Goal: Information Seeking & Learning: Learn about a topic

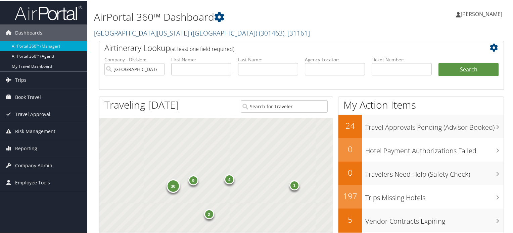
click at [144, 32] on link "University of Southern California (USC) ( 301463 ) , [ 31161 ]" at bounding box center [202, 32] width 216 height 9
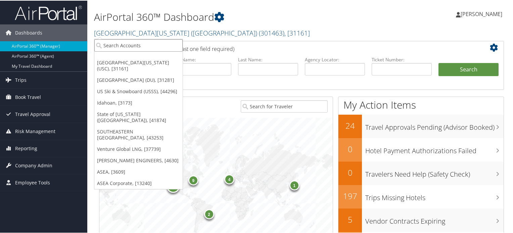
click at [147, 45] on input "search" at bounding box center [138, 45] width 88 height 12
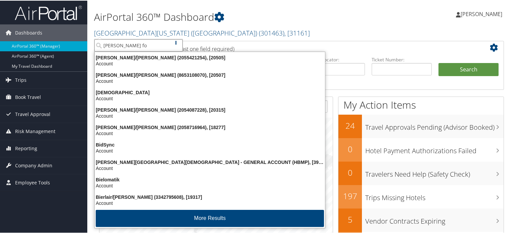
type input "bishop fox"
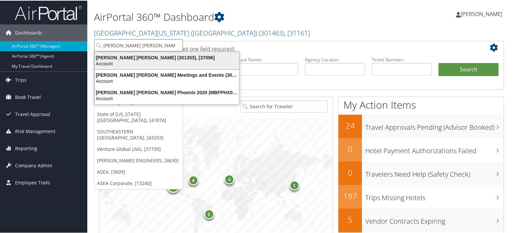
click at [149, 57] on div "Bishop Fox (301353), [37096]" at bounding box center [167, 57] width 152 height 6
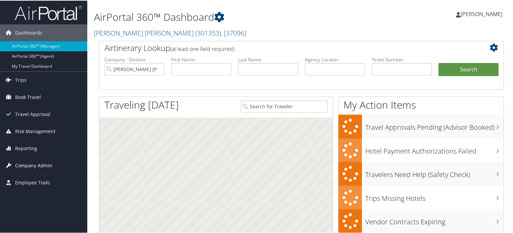
click at [30, 167] on span "Company Admin" at bounding box center [33, 165] width 37 height 17
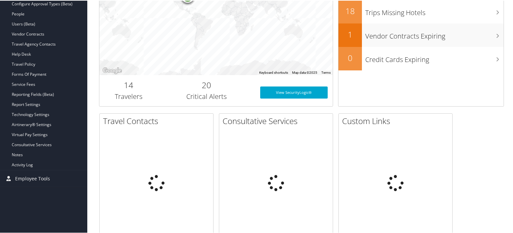
scroll to position [201, 0]
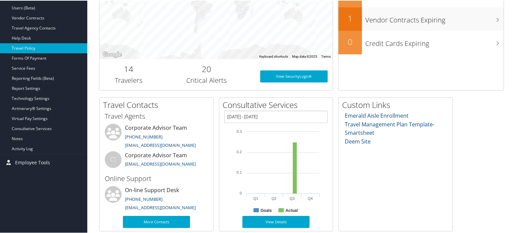
click at [32, 47] on link "Travel Policy" at bounding box center [43, 48] width 87 height 10
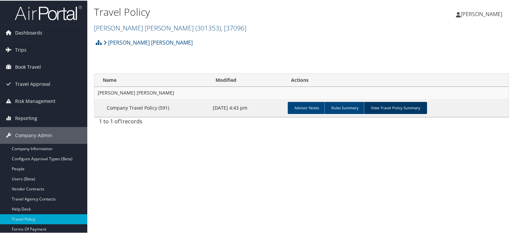
click at [391, 111] on link "View Travel Policy Summary" at bounding box center [395, 107] width 63 height 12
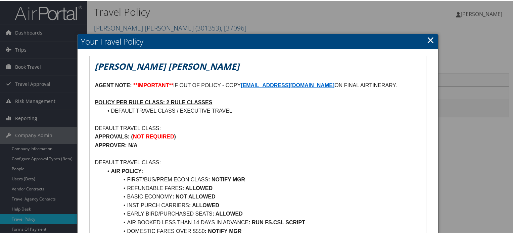
click at [427, 41] on link "×" at bounding box center [431, 39] width 8 height 13
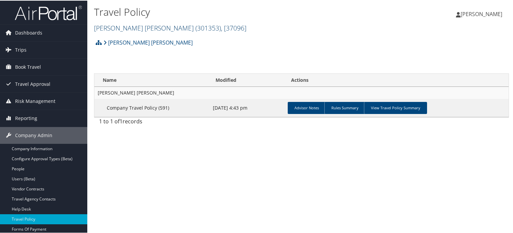
click at [195, 27] on span "( 301353 )" at bounding box center [208, 27] width 26 height 9
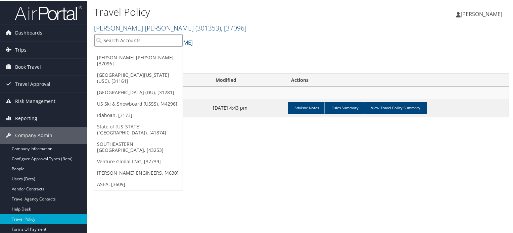
click at [138, 36] on input "search" at bounding box center [138, 40] width 88 height 12
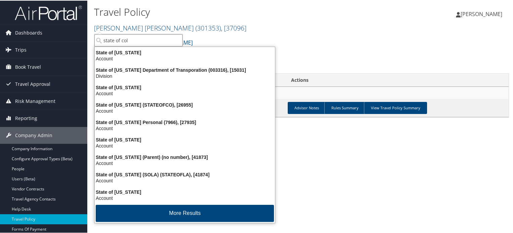
type input "state of colo"
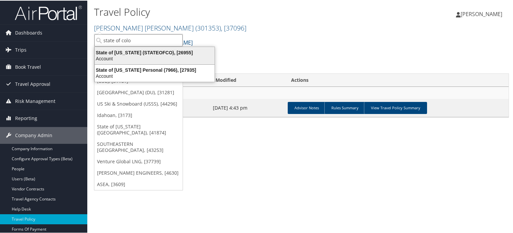
click at [148, 50] on div "State of Colorado (STATEOFCO), [26955]" at bounding box center [155, 52] width 128 height 6
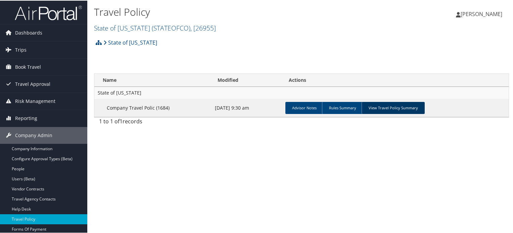
click at [400, 108] on link "View Travel Policy Summary" at bounding box center [393, 107] width 63 height 12
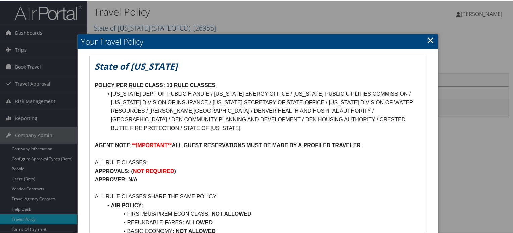
click at [433, 42] on h2 "Your Travel Policy" at bounding box center [258, 41] width 360 height 15
click at [429, 42] on link "×" at bounding box center [431, 39] width 8 height 13
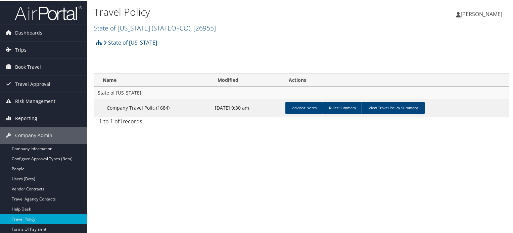
click at [75, 16] on img at bounding box center [48, 12] width 67 height 16
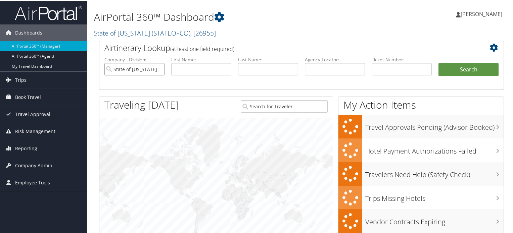
click at [157, 68] on input "State of [US_STATE]" at bounding box center [134, 68] width 60 height 12
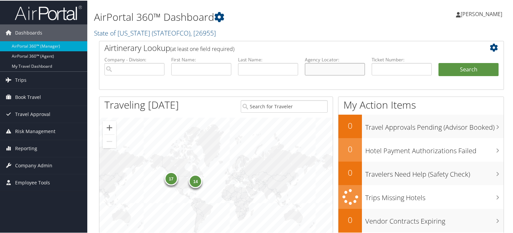
click at [338, 67] on input "text" at bounding box center [335, 68] width 60 height 12
paste input "DCM4MP"
type input "DCM4MP"
click at [456, 68] on button "Search" at bounding box center [469, 68] width 60 height 13
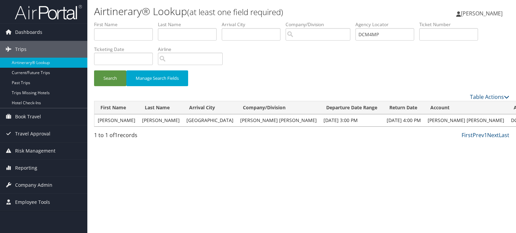
click at [26, 180] on span "Company Admin" at bounding box center [33, 185] width 37 height 17
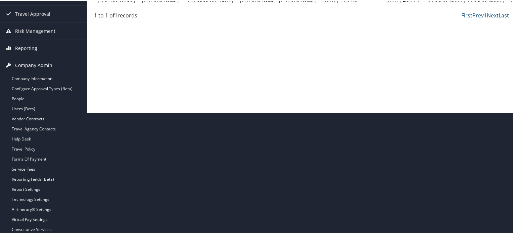
scroll to position [158, 0]
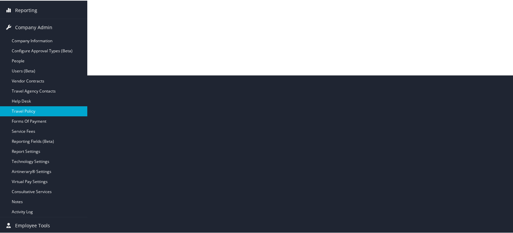
click at [31, 112] on link "Travel Policy" at bounding box center [43, 111] width 87 height 10
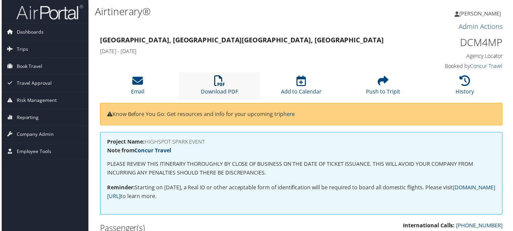
click at [221, 83] on icon at bounding box center [219, 81] width 11 height 11
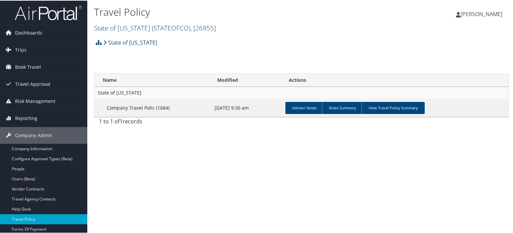
click at [168, 28] on span "( STATEOFCO )" at bounding box center [171, 27] width 39 height 9
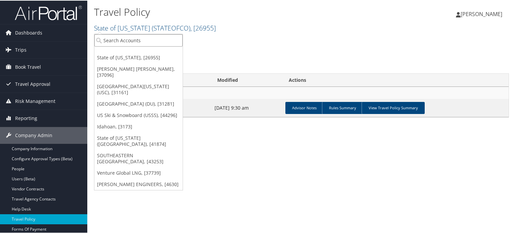
click at [162, 39] on input "search" at bounding box center [138, 40] width 88 height 12
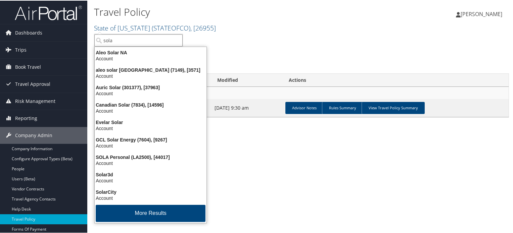
type input "sola"
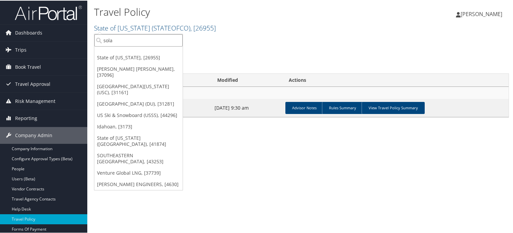
drag, startPoint x: 133, startPoint y: 41, endPoint x: 100, endPoint y: 43, distance: 32.7
click at [100, 43] on input "sola" at bounding box center [138, 40] width 88 height 12
type input "state of louisiana"
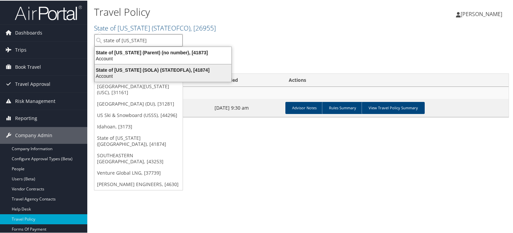
click at [145, 72] on div "State of Louisiana (SOLA) (STATEOFLA), [41874]" at bounding box center [163, 69] width 145 height 6
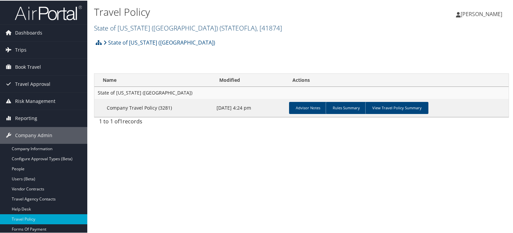
click at [163, 30] on link "State of Louisiana (SOLA) ( STATEOFLA ) , [ 41874 ]" at bounding box center [188, 27] width 188 height 9
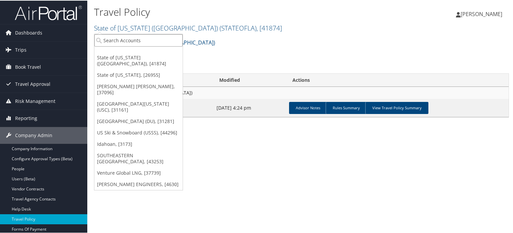
click at [141, 45] on input "search" at bounding box center [138, 40] width 88 height 12
type input "us ski"
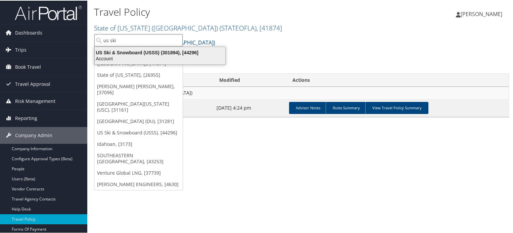
click at [142, 51] on div "US Ski & Snowboard (USSS) (301894), [44296]" at bounding box center [160, 52] width 139 height 6
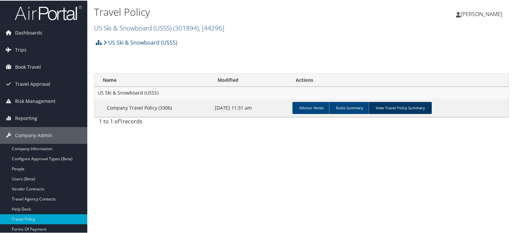
click at [389, 108] on link "View Travel Policy Summary" at bounding box center [400, 107] width 63 height 12
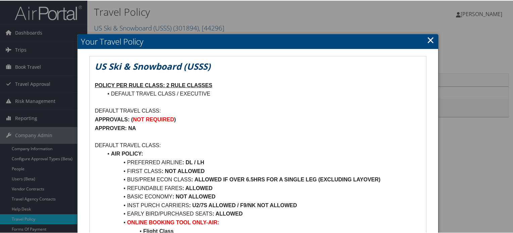
click at [427, 39] on link "×" at bounding box center [431, 39] width 8 height 13
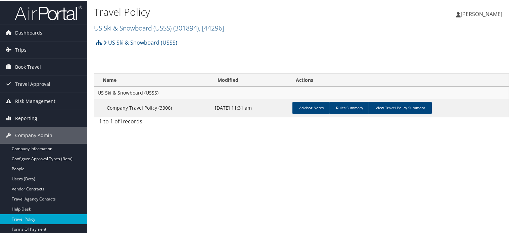
click at [46, 16] on img at bounding box center [48, 12] width 67 height 16
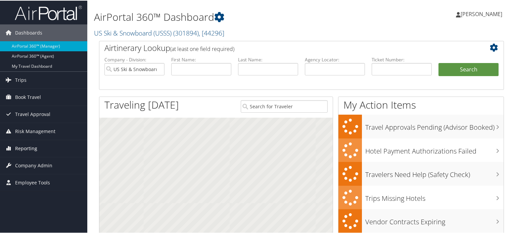
click at [35, 146] on span "Reporting" at bounding box center [26, 148] width 22 height 17
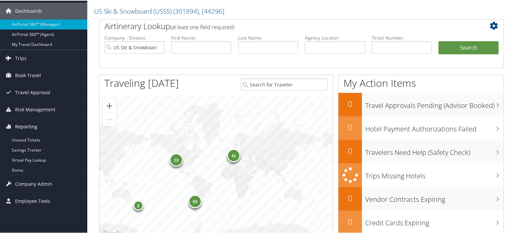
scroll to position [34, 0]
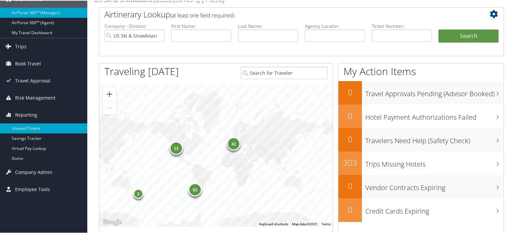
click at [33, 129] on link "Unused Tickets" at bounding box center [43, 128] width 87 height 10
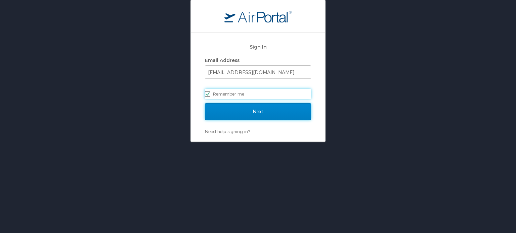
click at [251, 107] on input "Next" at bounding box center [258, 111] width 106 height 17
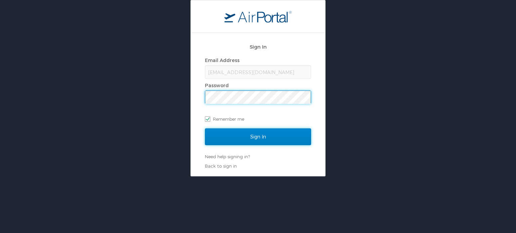
click at [265, 141] on input "Sign In" at bounding box center [258, 137] width 106 height 17
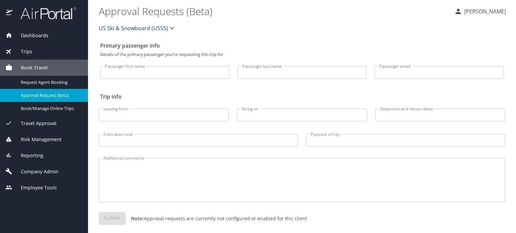
click at [38, 155] on span "Reporting" at bounding box center [27, 155] width 31 height 7
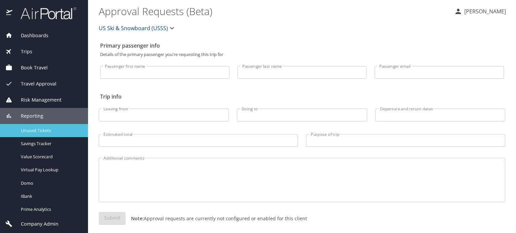
click at [39, 134] on span "Unused Tickets" at bounding box center [50, 131] width 59 height 6
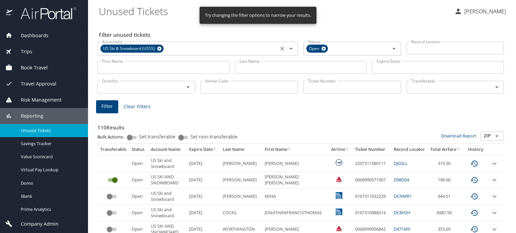
click at [159, 49] on icon at bounding box center [159, 49] width 4 height 4
click at [152, 72] on input "First Name" at bounding box center [163, 67] width 132 height 13
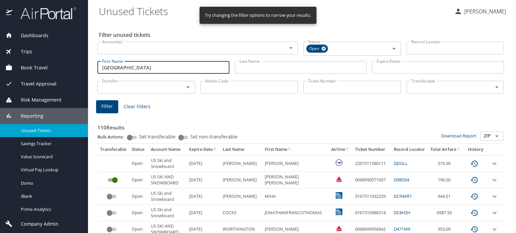
type input "camden"
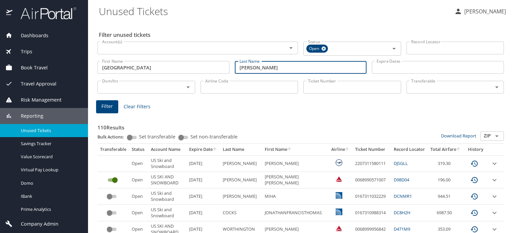
type input "decker"
click at [112, 105] on span "Filter" at bounding box center [106, 106] width 11 height 8
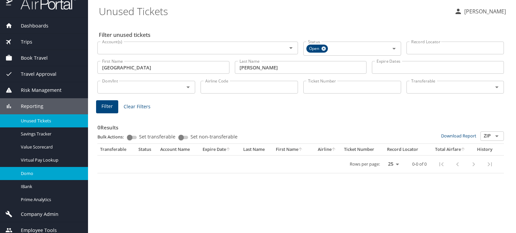
scroll to position [15, 0]
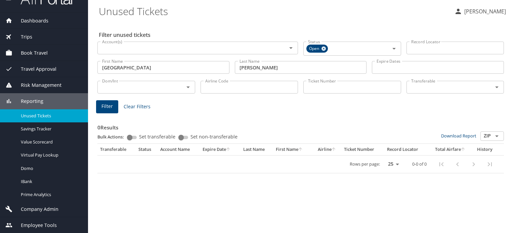
click at [44, 204] on div "Company Admin" at bounding box center [44, 209] width 88 height 16
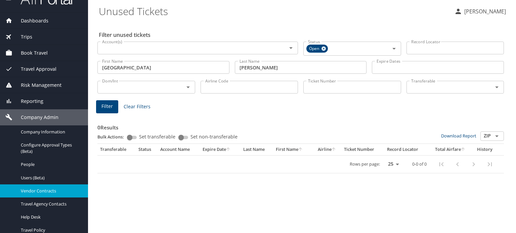
scroll to position [116, 0]
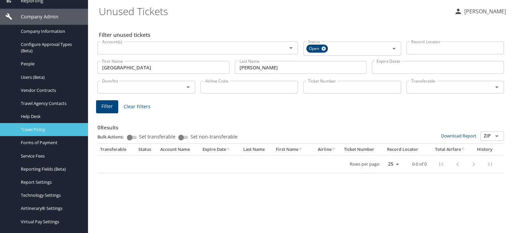
click at [43, 129] on span "Travel Policy" at bounding box center [50, 130] width 59 height 6
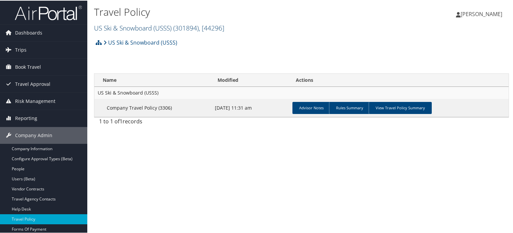
click at [185, 28] on span "( 301894 )" at bounding box center [186, 27] width 26 height 9
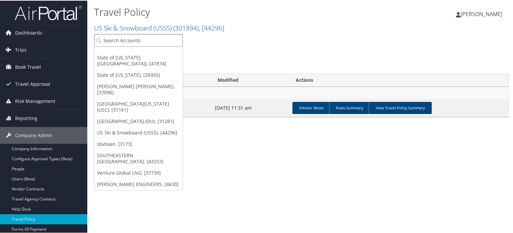
click at [174, 38] on input "search" at bounding box center [138, 40] width 88 height 12
type input "lsu"
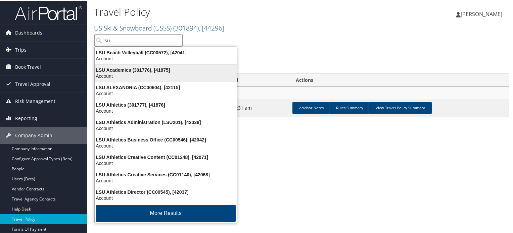
click at [159, 70] on div "LSU Academics (301776), [41875]" at bounding box center [166, 69] width 150 height 6
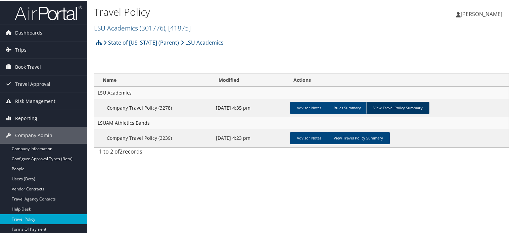
click at [409, 110] on link "View Travel Policy Summary" at bounding box center [397, 107] width 63 height 12
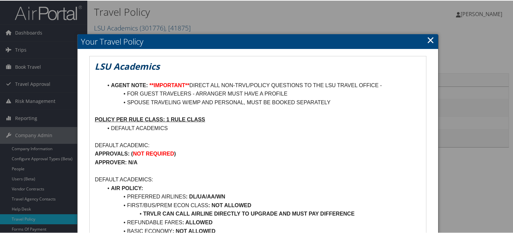
click at [428, 39] on link "×" at bounding box center [431, 39] width 8 height 13
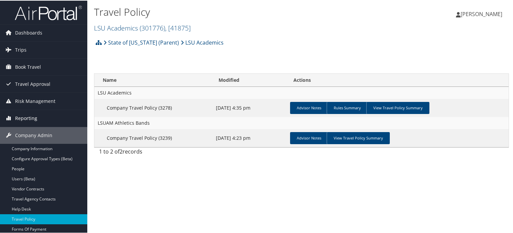
click at [32, 118] on span "Reporting" at bounding box center [26, 117] width 22 height 17
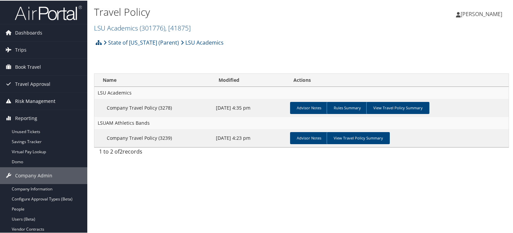
click at [36, 99] on span "Risk Management" at bounding box center [35, 100] width 40 height 17
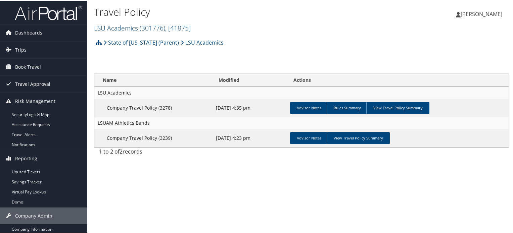
click at [37, 83] on span "Travel Approval" at bounding box center [32, 83] width 35 height 17
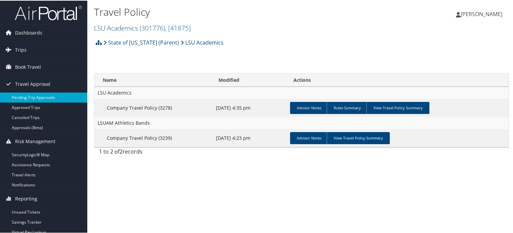
click at [34, 97] on link "Pending Trip Approvals" at bounding box center [43, 97] width 87 height 10
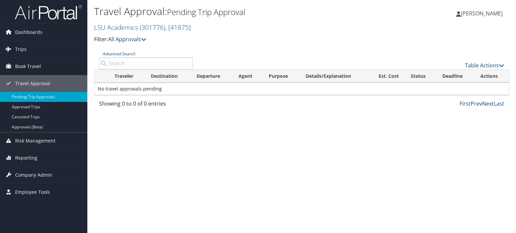
click at [167, 34] on div "Travel Approval: Pending Trip Approval LSU Academics ( 301776 ) , [ 41875 ] LSU…" at bounding box center [232, 23] width 277 height 39
click at [168, 31] on span ", [ 41875 ]" at bounding box center [178, 27] width 26 height 9
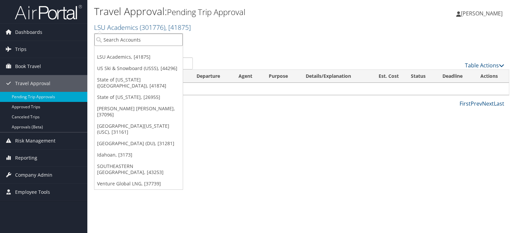
click at [160, 38] on input "search" at bounding box center [138, 40] width 88 height 12
type input "sola"
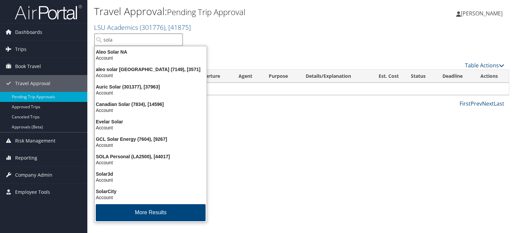
drag, startPoint x: 153, startPoint y: 42, endPoint x: 93, endPoint y: 39, distance: 60.5
click at [95, 38] on input "sola" at bounding box center [138, 40] width 88 height 12
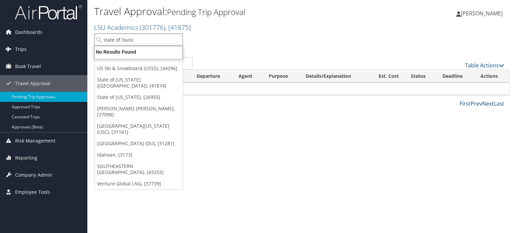
type input "state of louis"
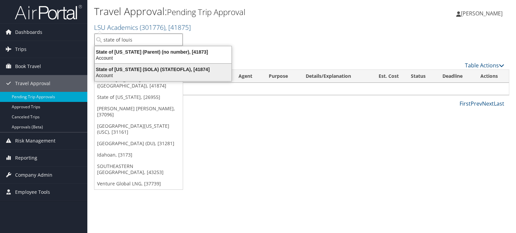
click at [133, 67] on div "State of [US_STATE] (SOLA) (STATEOFLA), [41874]" at bounding box center [163, 69] width 145 height 6
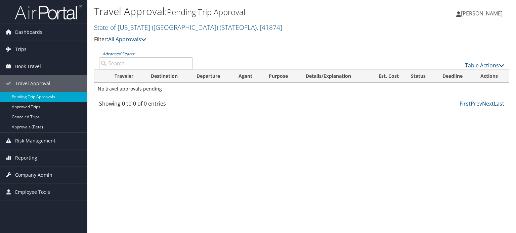
click at [136, 66] on input "Advanced Search" at bounding box center [146, 63] width 94 height 12
paste input "DNF60B"
type input "DNF60B"
click at [220, 29] on span "( STATEOFLA )" at bounding box center [238, 27] width 37 height 9
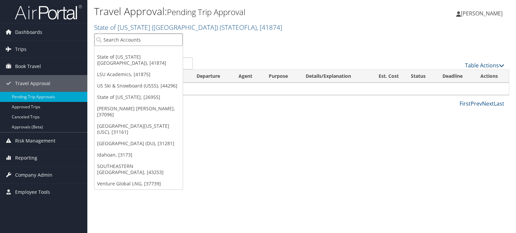
click at [148, 41] on input "search" at bounding box center [138, 40] width 88 height 12
click at [145, 25] on link "State of Louisiana (SOLA) ( STATEOFLA ) , [ 41874 ]" at bounding box center [188, 27] width 188 height 9
click at [146, 39] on input "search" at bounding box center [138, 40] width 88 height 12
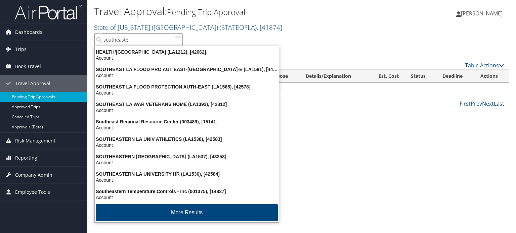
type input "southeaster"
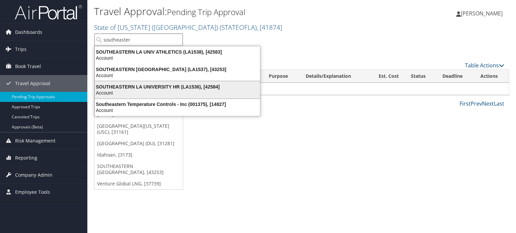
click at [159, 84] on div "SOUTHEASTERN LA UNIVERSITY HR (LA1536), [42584]" at bounding box center [177, 87] width 173 height 6
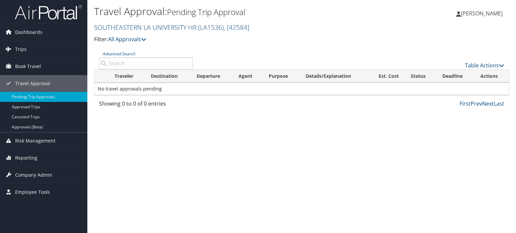
click at [177, 27] on link "SOUTHEASTERN LA UNIVERSITY HR ( LA1536 ) , [ 42584 ]" at bounding box center [171, 27] width 155 height 9
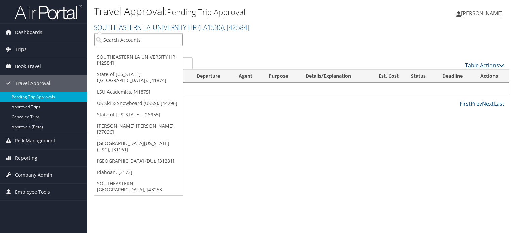
click at [160, 37] on input "search" at bounding box center [138, 40] width 88 height 12
drag, startPoint x: 92, startPoint y: 27, endPoint x: 185, endPoint y: 27, distance: 93.3
click at [185, 27] on div "Travel Approval: Pending Trip Approval SOUTHEASTERN LA UNIVERSITY HR ( LA1536 )…" at bounding box center [301, 25] width 428 height 50
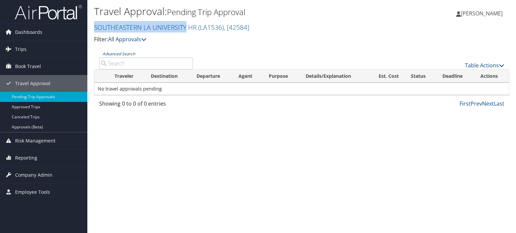
copy link "SOUTHEASTERN [GEOGRAPHIC_DATA]"
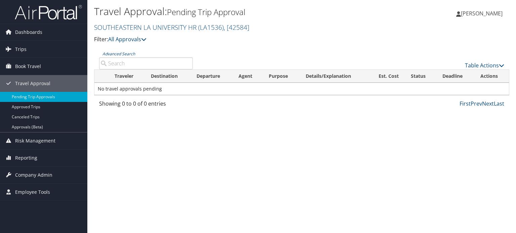
click at [141, 61] on input "Advanced Search" at bounding box center [146, 63] width 94 height 12
paste input "SOUTHEASTERN [GEOGRAPHIC_DATA]"
type input "SOUTHEASTERN [GEOGRAPHIC_DATA]"
click at [187, 65] on input "SOUTHEASTERN [GEOGRAPHIC_DATA]" at bounding box center [146, 63] width 94 height 12
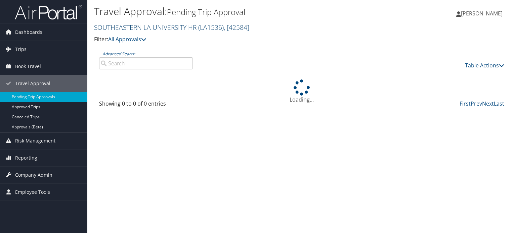
click at [147, 29] on link "SOUTHEASTERN LA UNIVERSITY HR ( LA1536 ) , [ 42584 ]" at bounding box center [171, 27] width 155 height 9
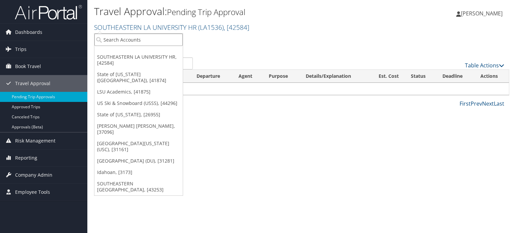
click at [142, 38] on input "search" at bounding box center [138, 40] width 88 height 12
paste input "SOUTHEASTERN [GEOGRAPHIC_DATA]"
type input "SOUTHEASTERN [GEOGRAPHIC_DATA]"
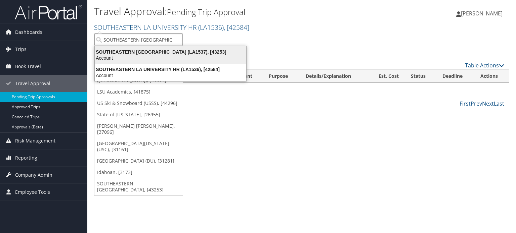
click at [151, 53] on div "SOUTHEASTERN LA UNIVERSITY (LA1537), [43253]" at bounding box center [170, 52] width 159 height 6
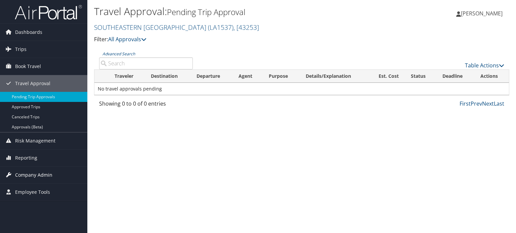
click at [30, 176] on span "Company Admin" at bounding box center [33, 175] width 37 height 17
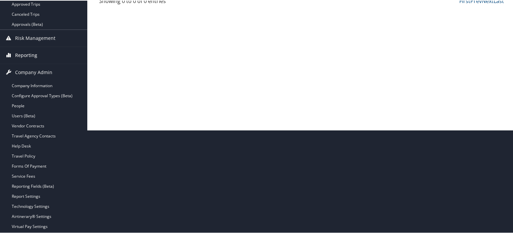
scroll to position [148, 0]
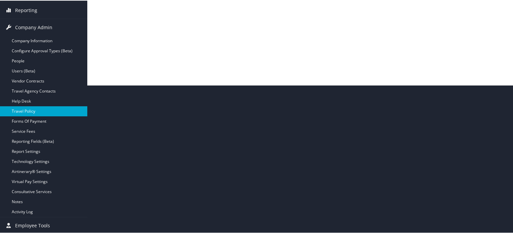
click at [34, 112] on link "Travel Policy" at bounding box center [43, 111] width 87 height 10
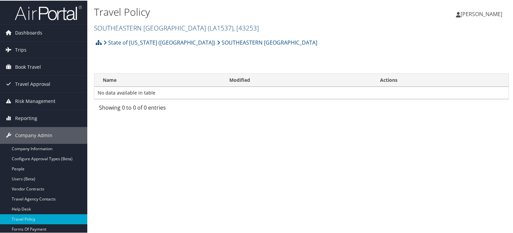
click at [159, 28] on link "SOUTHEASTERN [GEOGRAPHIC_DATA] ( LA1537 ) , [ 43253 ]" at bounding box center [176, 27] width 165 height 9
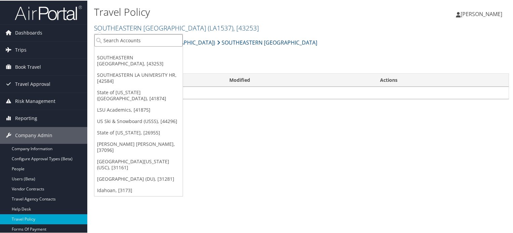
click at [154, 41] on input "search" at bounding box center [138, 40] width 88 height 12
type input "musc"
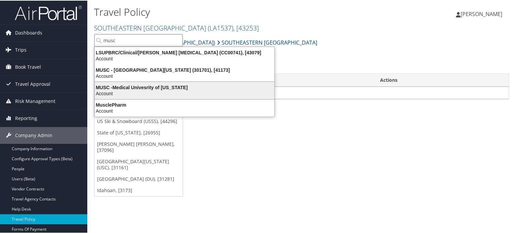
click at [160, 90] on div "Account" at bounding box center [185, 93] width 188 height 6
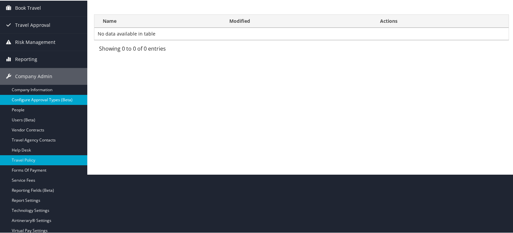
scroll to position [108, 0]
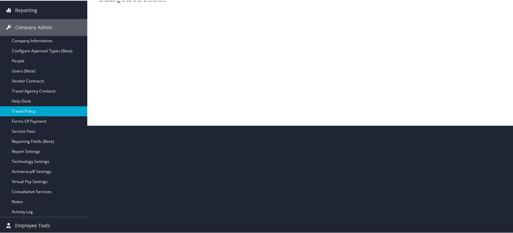
click at [31, 111] on link "Travel Policy" at bounding box center [43, 111] width 87 height 10
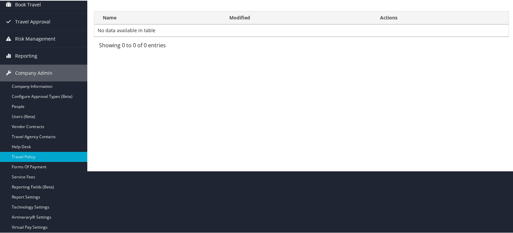
scroll to position [0, 0]
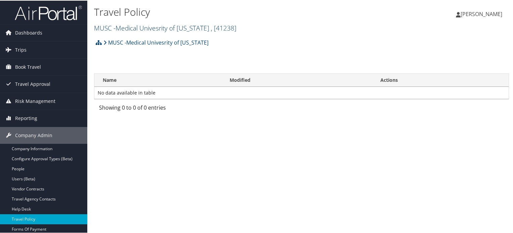
click at [131, 25] on link "MUSC -Medical Univesrity of [US_STATE] , [ 41238 ]" at bounding box center [165, 27] width 142 height 9
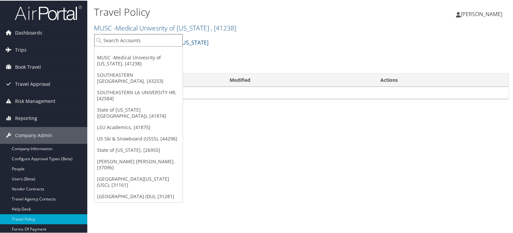
click at [136, 38] on input "search" at bounding box center [138, 40] width 88 height 12
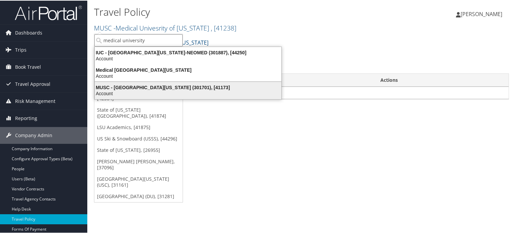
type input "medical university"
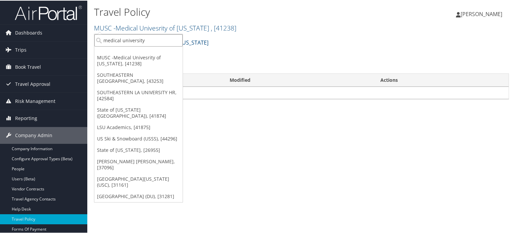
click at [154, 44] on input "medical university" at bounding box center [138, 40] width 88 height 12
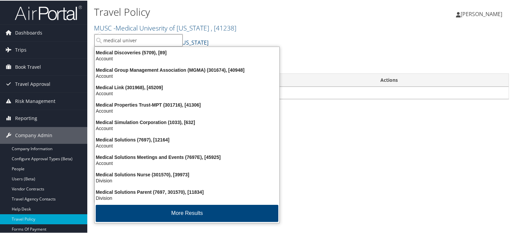
type input "medical univers"
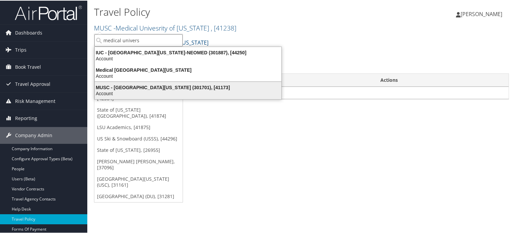
click at [176, 85] on div "MUSC - Medical University of South Carolina (301701), [41173]" at bounding box center [188, 87] width 195 height 6
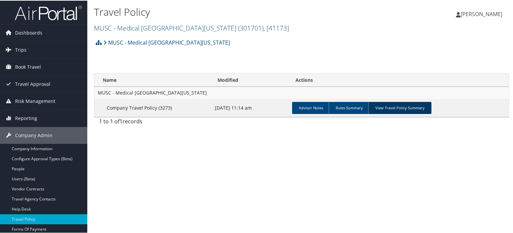
click at [407, 107] on link "View Travel Policy Summary" at bounding box center [399, 107] width 63 height 12
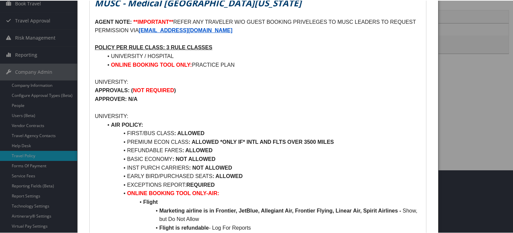
scroll to position [67, 0]
